Goal: Transaction & Acquisition: Purchase product/service

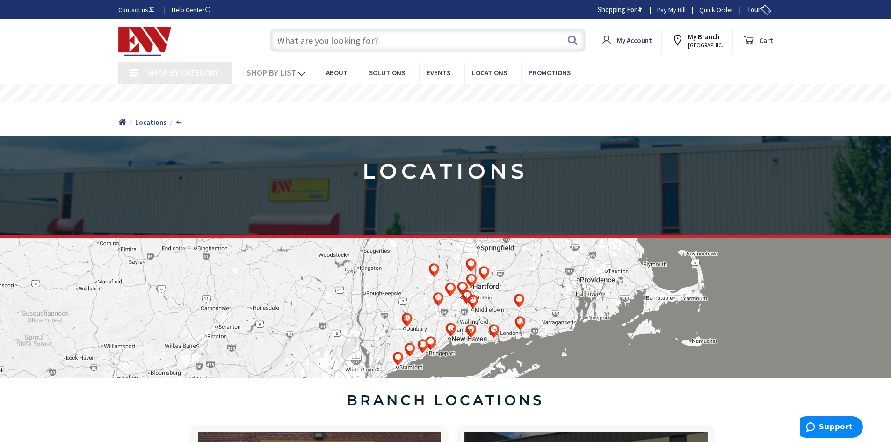
type input "[GEOGRAPHIC_DATA], [PERSON_NAME] 180 St. bet. [PERSON_NAME][GEOGRAPHIC_DATA] an…"
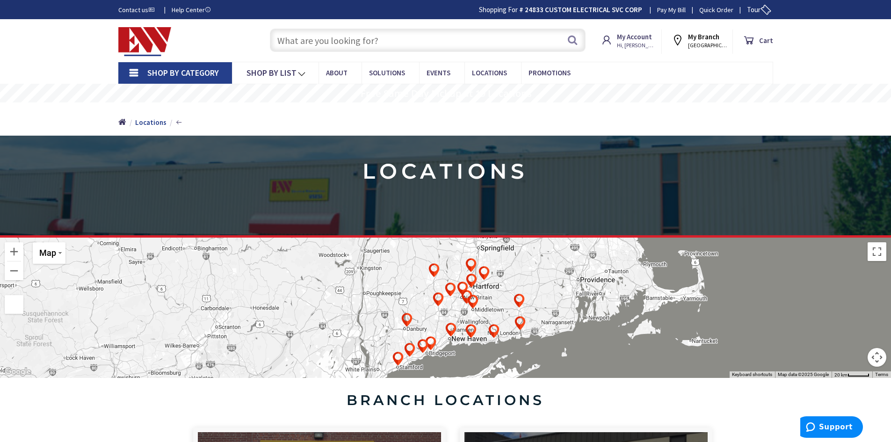
click at [431, 40] on input "text" at bounding box center [428, 40] width 316 height 23
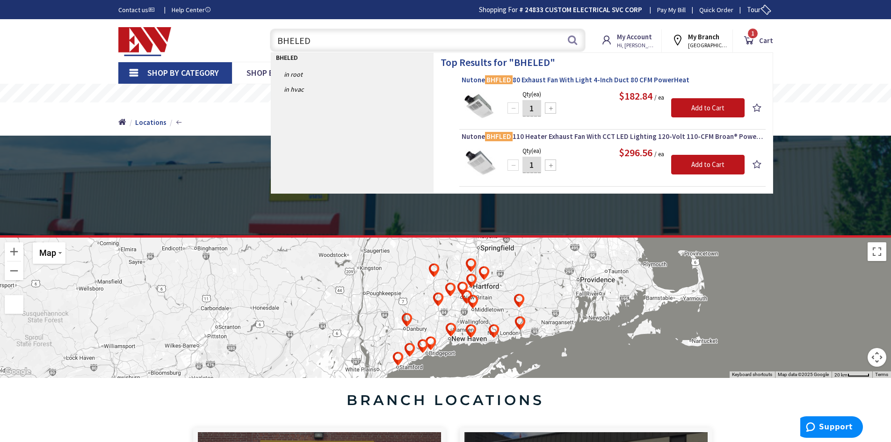
type input "BHELED"
click at [555, 78] on span "Nutone BHFLED 80 Exhaust Fan With Light 4-Inch Duct 80 CFM PowerHeat" at bounding box center [613, 79] width 302 height 9
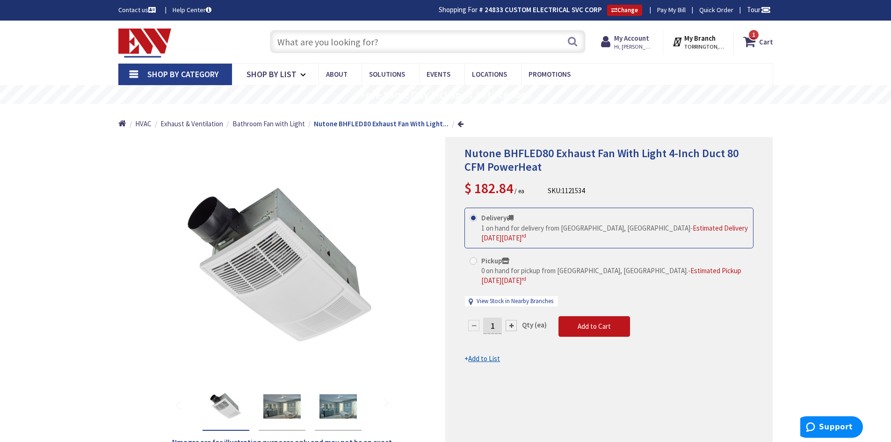
click at [398, 44] on input "text" at bounding box center [428, 41] width 316 height 23
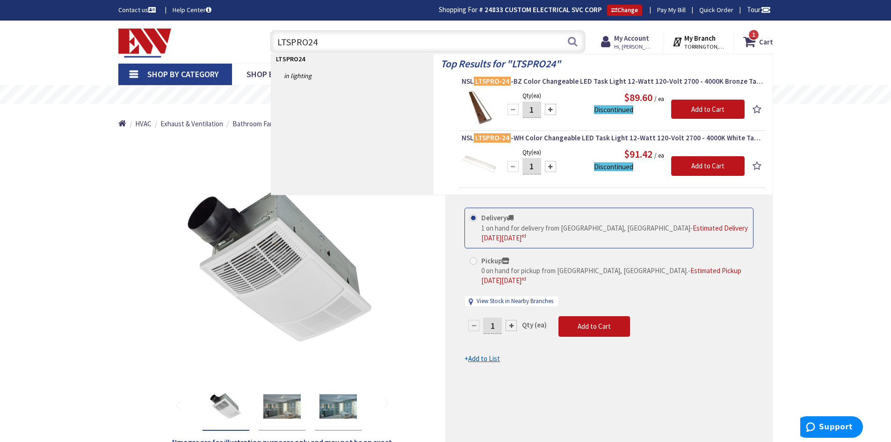
drag, startPoint x: 325, startPoint y: 44, endPoint x: 245, endPoint y: 56, distance: 80.4
click at [269, 54] on header "Skip to Content Toggle Nav LTSPRO24 LTSPRO24 Search 1 1 1 items Cart" at bounding box center [445, 42] width 891 height 43
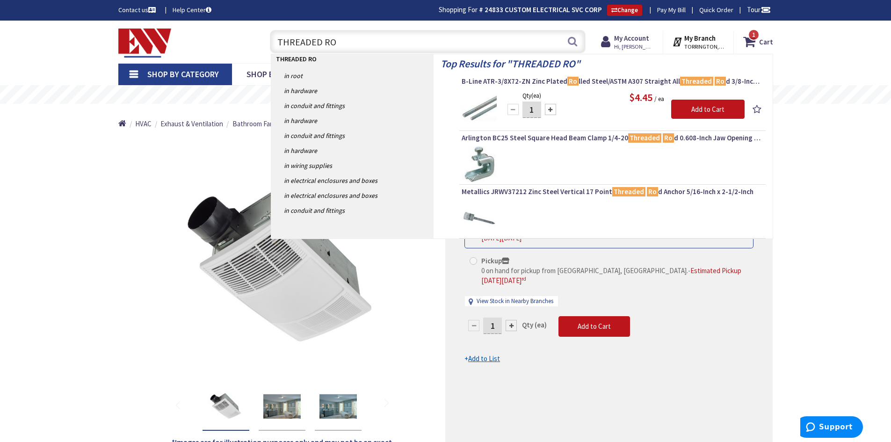
type input "THREADED ROD"
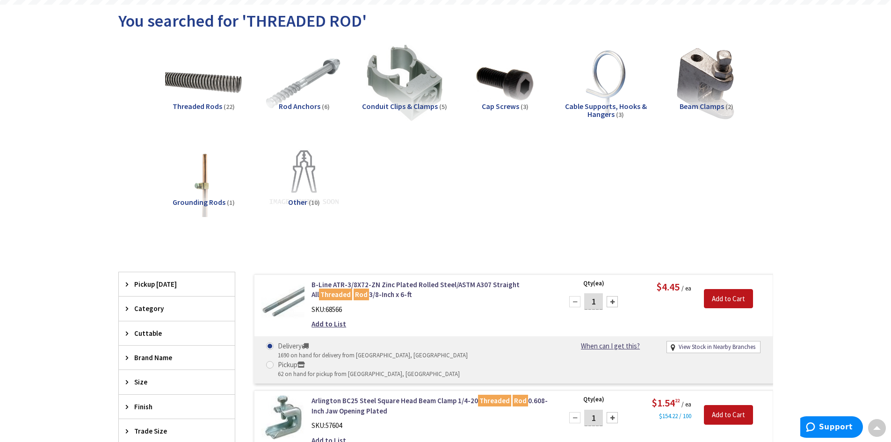
scroll to position [95, 0]
